Goal: Task Accomplishment & Management: Use online tool/utility

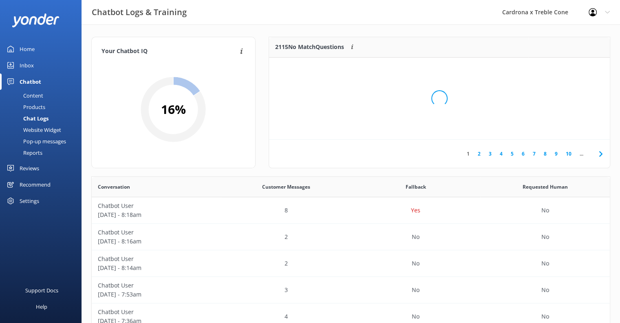
scroll to position [279, 512]
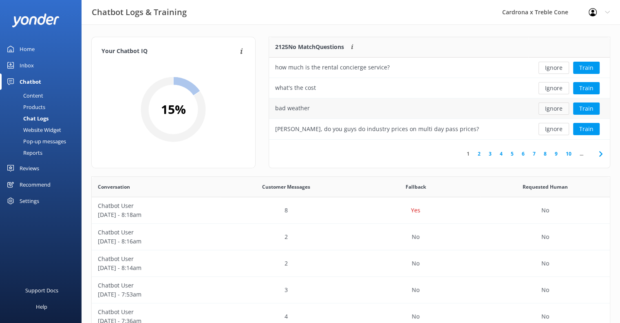
click at [551, 106] on button "Ignore" at bounding box center [554, 108] width 31 height 12
click at [551, 88] on button "Ignore" at bounding box center [554, 88] width 31 height 12
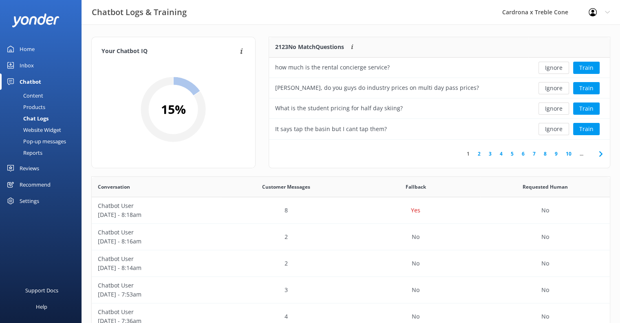
click at [551, 88] on button "Ignore" at bounding box center [554, 88] width 31 height 12
click at [548, 78] on div "Ignore Train" at bounding box center [570, 88] width 82 height 20
click at [555, 130] on button "Ignore" at bounding box center [554, 129] width 31 height 12
click at [550, 125] on button "Ignore" at bounding box center [554, 129] width 31 height 12
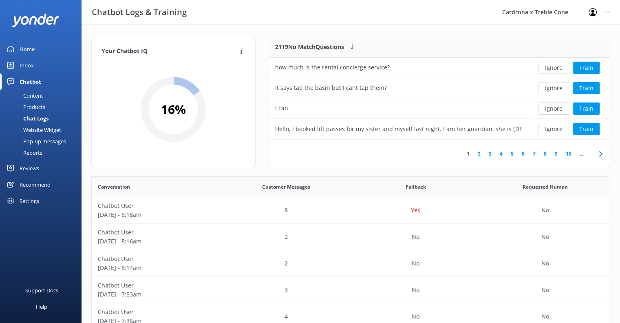
click at [566, 153] on link "10" at bounding box center [569, 154] width 14 height 8
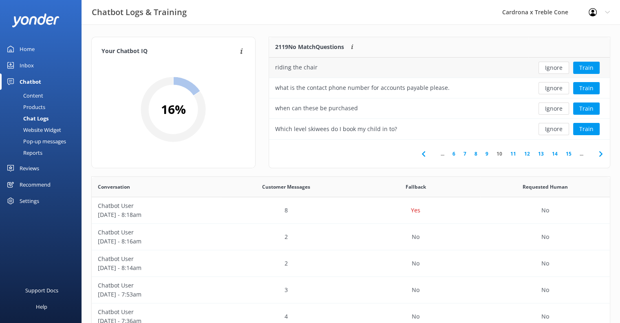
click at [558, 58] on div "Ignore Train" at bounding box center [570, 68] width 82 height 20
click at [556, 63] on button "Ignore" at bounding box center [554, 68] width 31 height 12
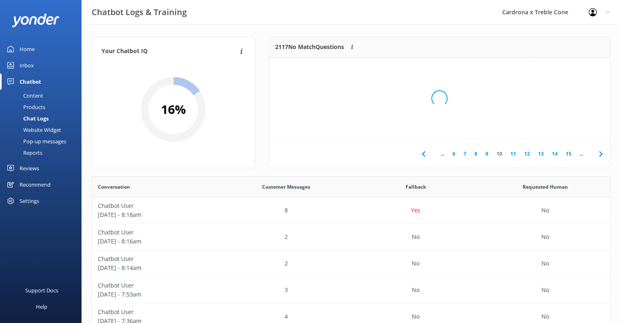
click at [555, 68] on div "Loading.." at bounding box center [439, 98] width 325 height 323
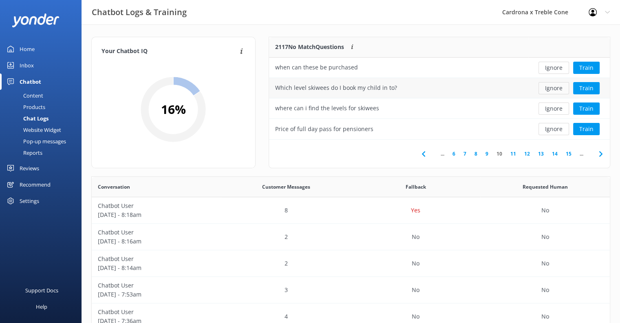
click at [551, 85] on button "Ignore" at bounding box center [554, 88] width 31 height 12
click at [553, 84] on button "Ignore" at bounding box center [554, 88] width 31 height 12
click at [553, 86] on button "Ignore" at bounding box center [554, 88] width 31 height 12
click at [551, 89] on button "Ignore" at bounding box center [554, 88] width 31 height 12
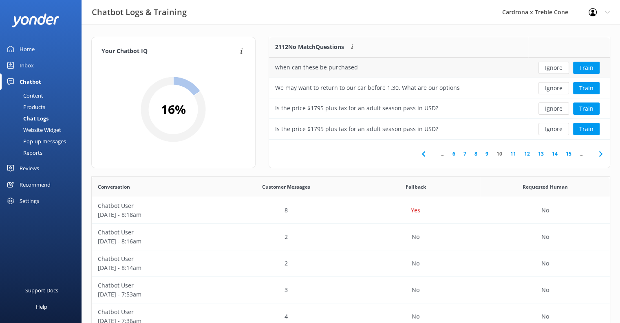
drag, startPoint x: 551, startPoint y: 89, endPoint x: 546, endPoint y: 62, distance: 28.3
click at [546, 62] on button "Ignore" at bounding box center [554, 68] width 31 height 12
click at [546, 64] on button "Ignore" at bounding box center [554, 68] width 31 height 12
click at [550, 70] on button "Ignore" at bounding box center [554, 68] width 31 height 12
click at [553, 126] on button "Ignore" at bounding box center [554, 129] width 31 height 12
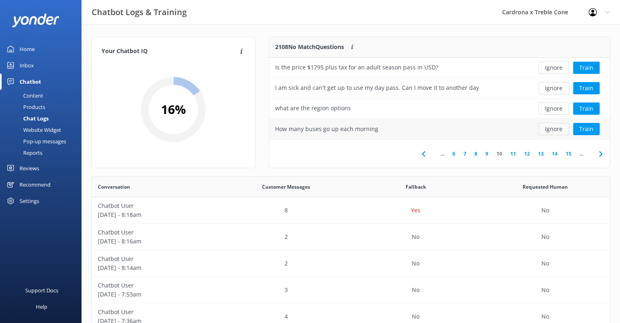
click at [548, 126] on button "Ignore" at bounding box center [554, 129] width 31 height 12
click at [548, 125] on button "Ignore" at bounding box center [554, 129] width 31 height 12
click at [549, 126] on button "Ignore" at bounding box center [554, 129] width 31 height 12
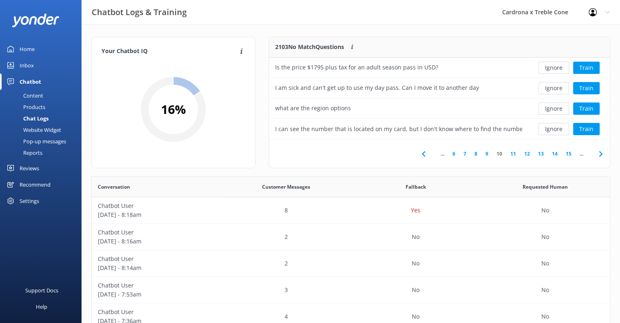
click at [549, 126] on button "Ignore" at bounding box center [554, 129] width 31 height 12
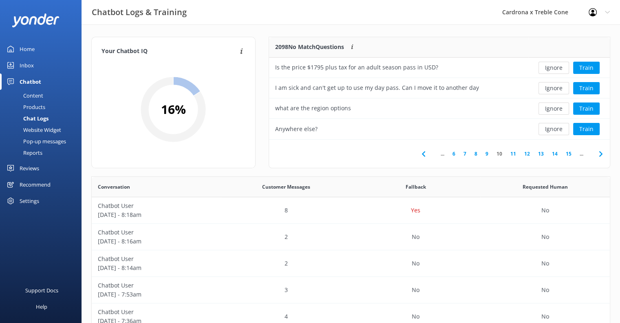
click at [549, 126] on button "Ignore" at bounding box center [554, 129] width 31 height 12
click at [549, 127] on button "Ignore" at bounding box center [554, 129] width 31 height 12
click at [548, 124] on button "Ignore" at bounding box center [554, 129] width 31 height 12
